Goal: Transaction & Acquisition: Book appointment/travel/reservation

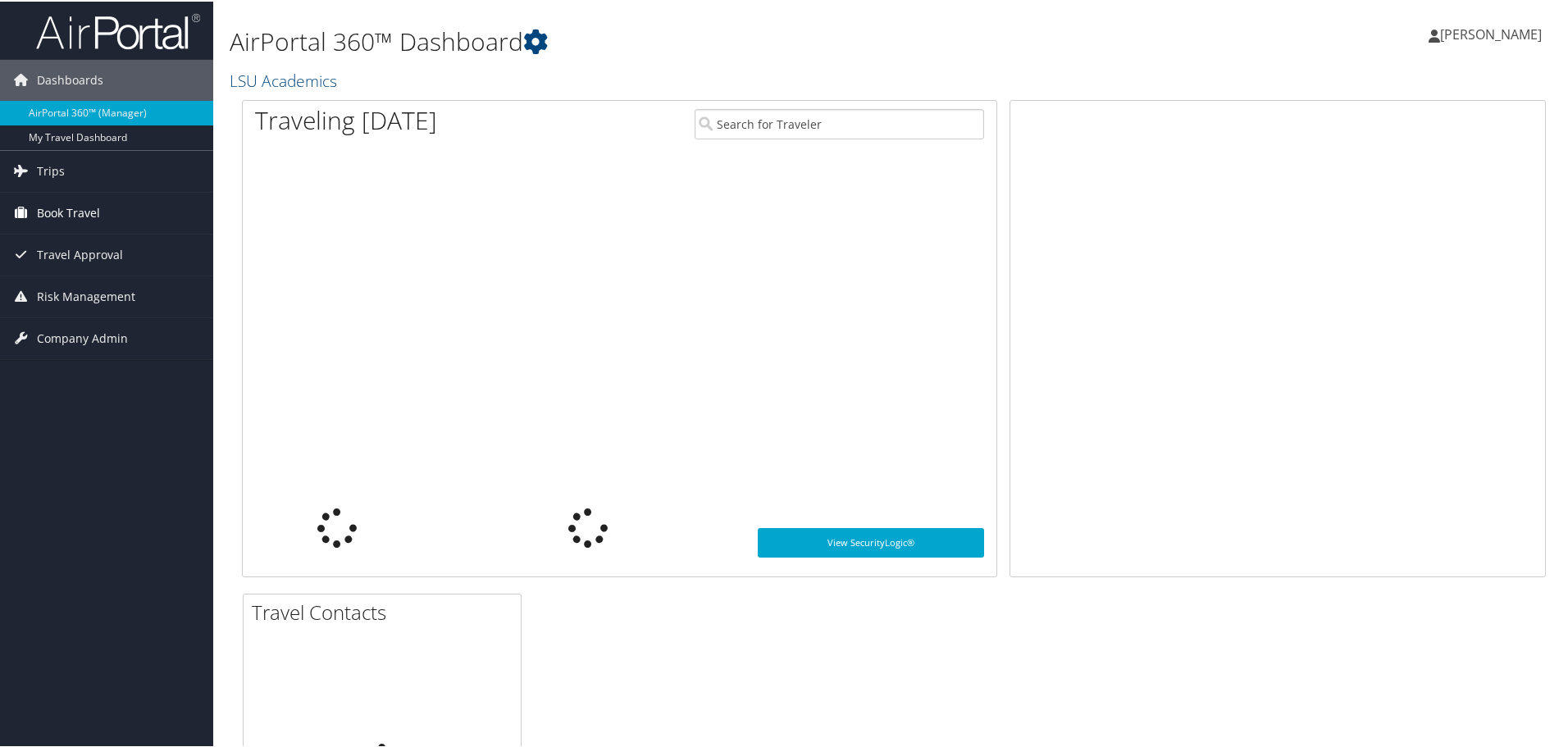
click at [65, 211] on span "Book Travel" at bounding box center [69, 211] width 63 height 41
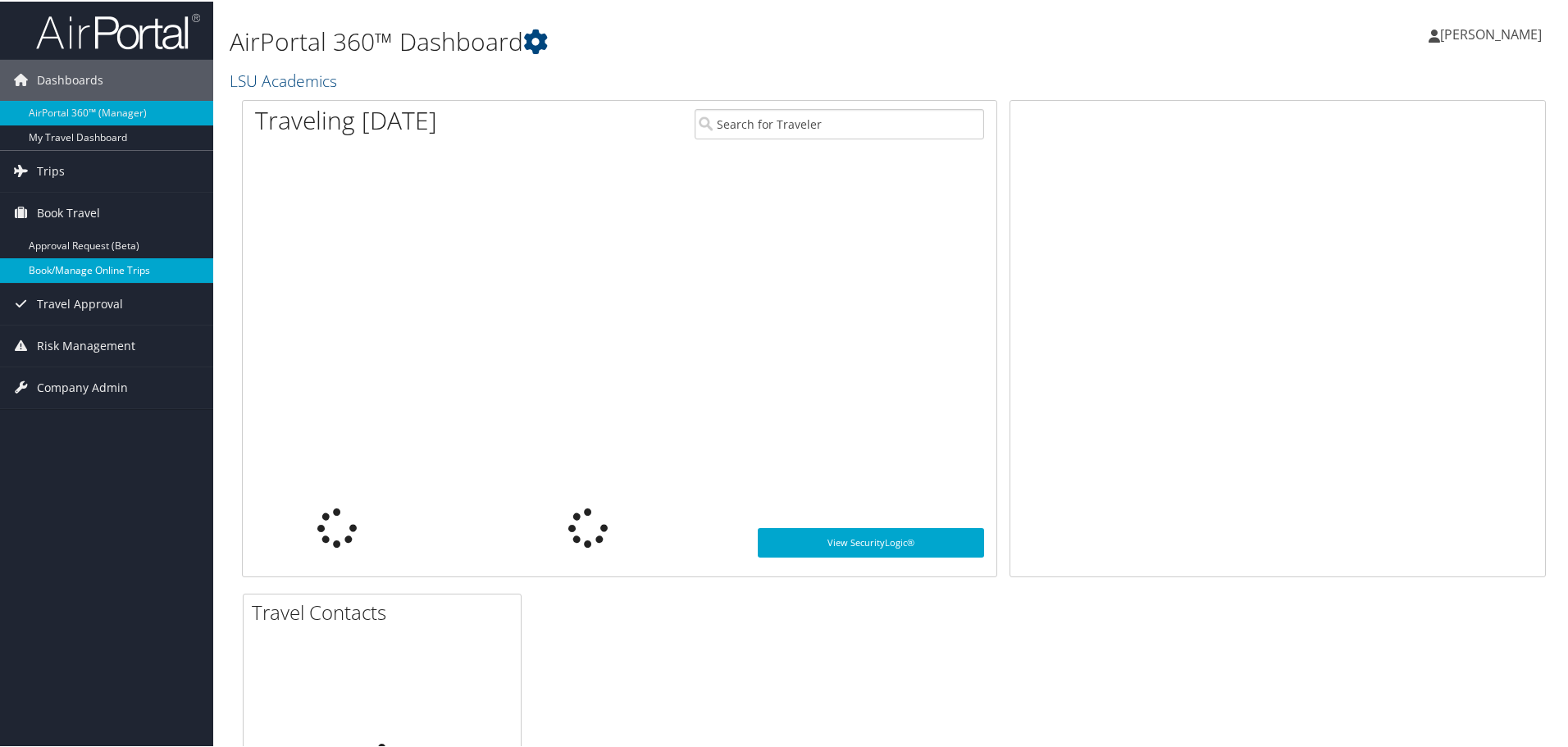
click at [82, 265] on link "Book/Manage Online Trips" at bounding box center [106, 269] width 213 height 24
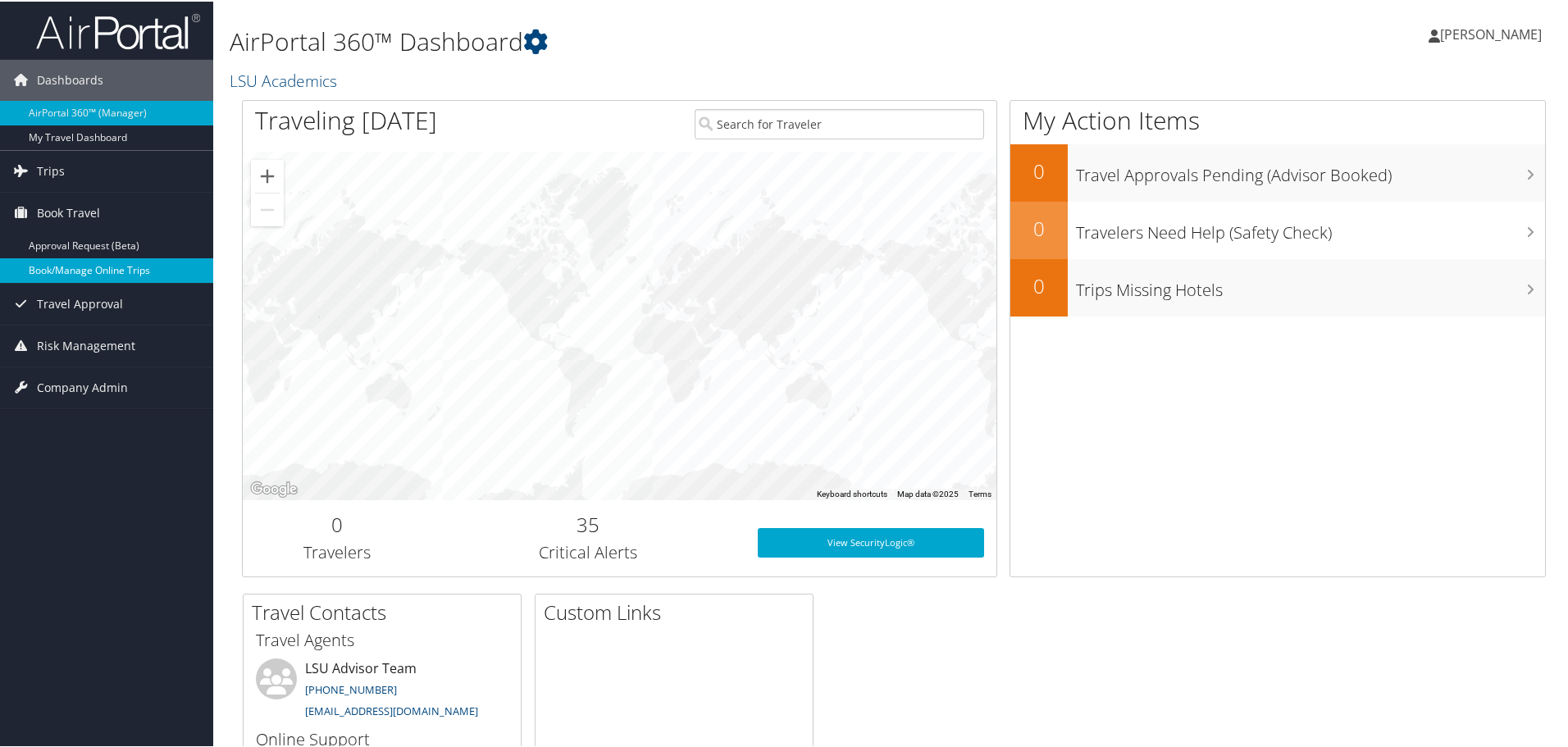
click at [101, 272] on link "Book/Manage Online Trips" at bounding box center [106, 269] width 213 height 24
